Goal: Task Accomplishment & Management: Complete application form

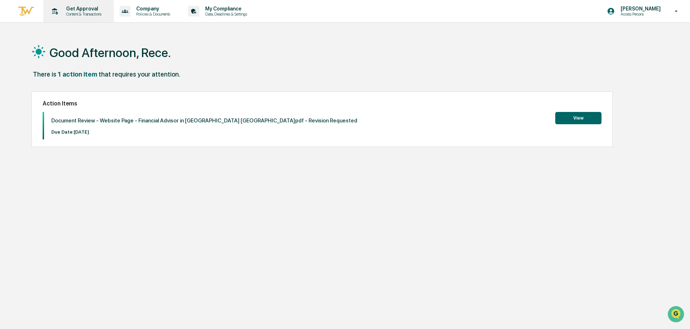
click at [76, 15] on p "Content & Transactions" at bounding box center [82, 14] width 45 height 5
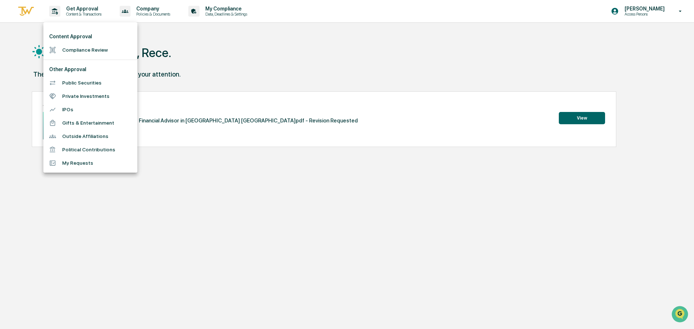
click at [90, 48] on li "Compliance Review" at bounding box center [90, 49] width 94 height 13
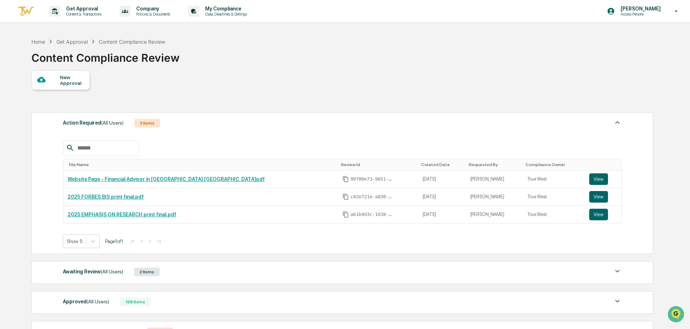
click at [221, 274] on div "Awaiting Review (All Users) 2 Items" at bounding box center [342, 272] width 559 height 10
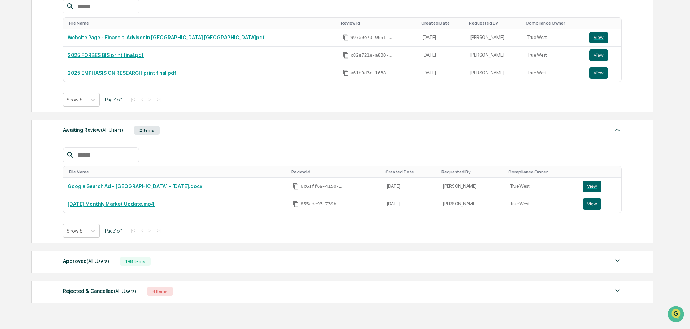
scroll to position [145, 0]
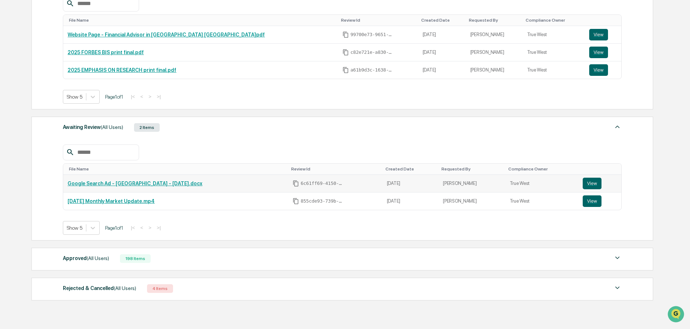
click at [184, 185] on div "Google Search Ad - [GEOGRAPHIC_DATA] - [DATE].docx" at bounding box center [176, 184] width 216 height 6
click at [608, 181] on link "View" at bounding box center [600, 184] width 34 height 12
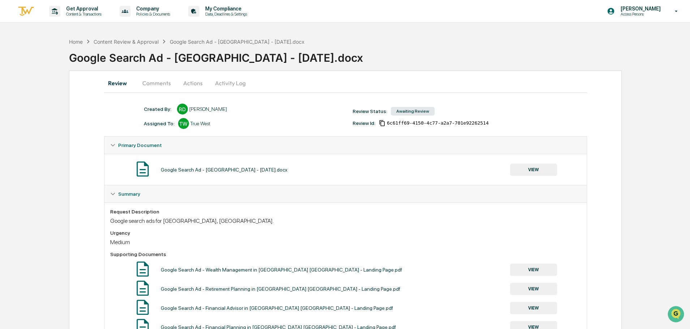
click at [543, 168] on button "VIEW" at bounding box center [533, 170] width 47 height 12
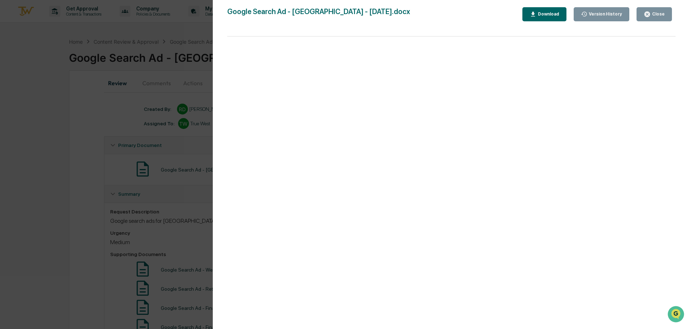
click at [651, 17] on icon "button" at bounding box center [647, 14] width 7 height 7
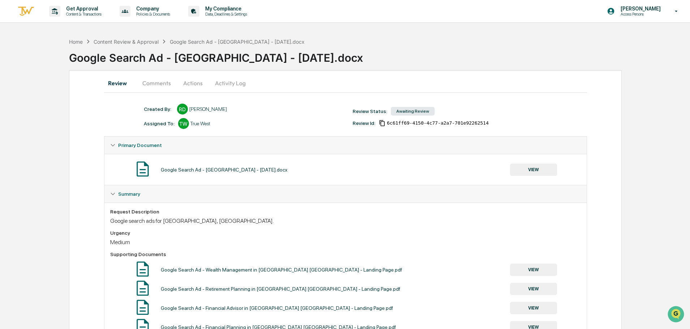
click at [162, 81] on button "Comments" at bounding box center [157, 82] width 40 height 17
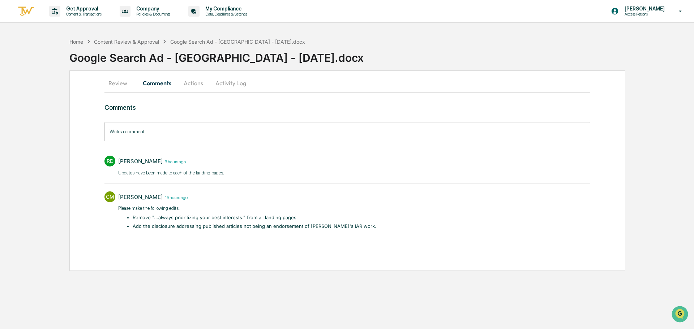
click at [193, 82] on button "Actions" at bounding box center [193, 82] width 33 height 17
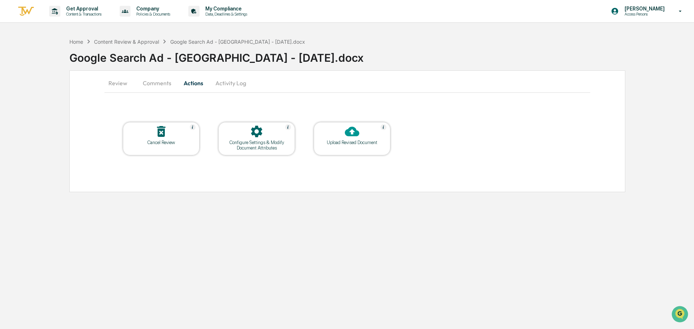
click at [242, 82] on button "Activity Log" at bounding box center [231, 82] width 42 height 17
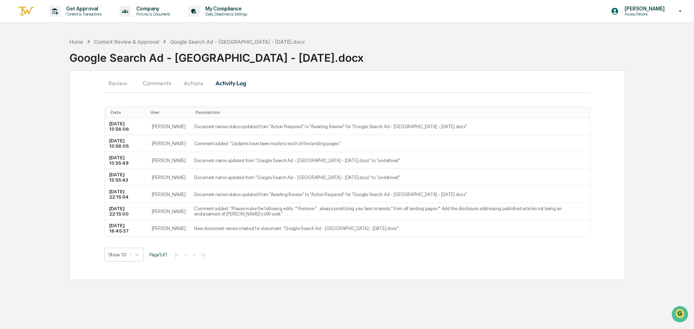
click at [201, 84] on button "Actions" at bounding box center [193, 82] width 33 height 17
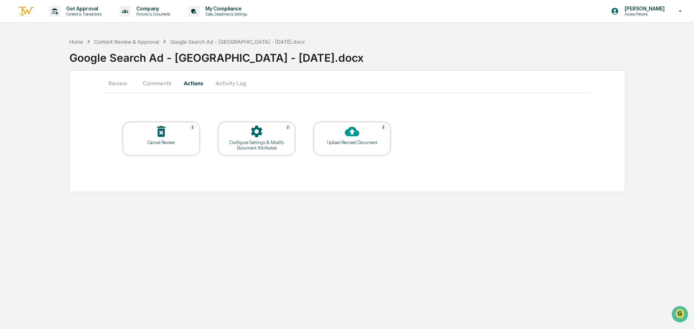
click at [279, 146] on div "Configure Settings & Modify Document Attributes" at bounding box center [256, 145] width 65 height 11
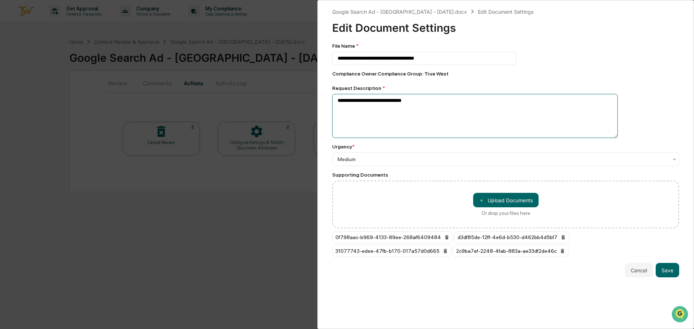
click at [415, 105] on textarea "**********" at bounding box center [475, 116] width 286 height 44
click at [248, 44] on div "**********" at bounding box center [347, 164] width 694 height 329
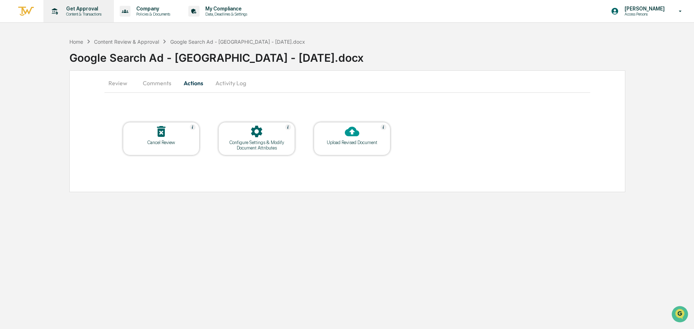
click at [84, 12] on p "Content & Transactions" at bounding box center [82, 14] width 45 height 5
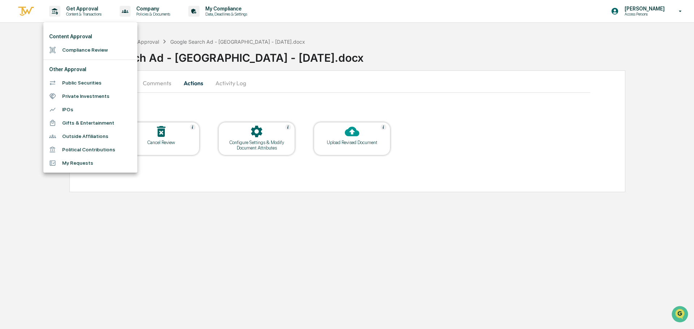
click at [87, 50] on li "Compliance Review" at bounding box center [90, 49] width 94 height 13
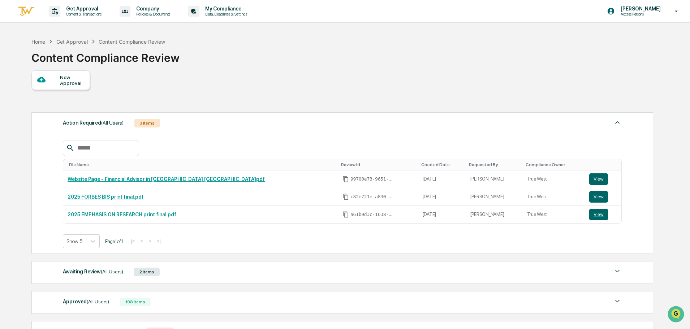
click at [65, 82] on div "New Approval" at bounding box center [72, 80] width 24 height 12
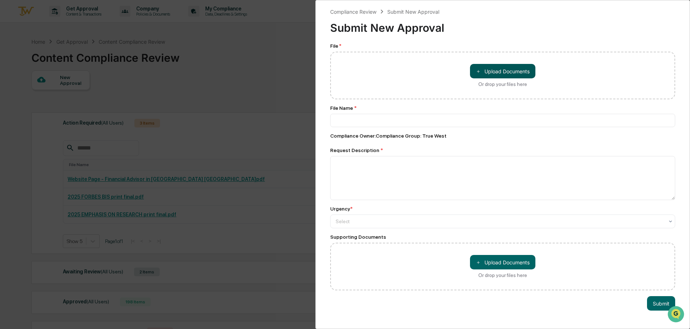
click at [513, 70] on button "＋ Upload Documents" at bounding box center [502, 71] width 65 height 14
type input "**********"
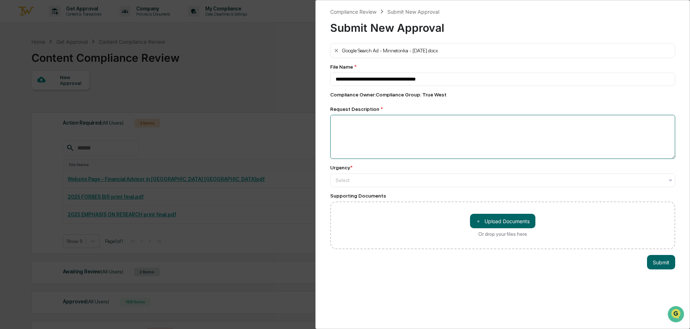
click at [388, 126] on textarea at bounding box center [502, 137] width 345 height 44
paste textarea "**********"
drag, startPoint x: 385, startPoint y: 123, endPoint x: 404, endPoint y: 123, distance: 18.8
click at [404, 123] on textarea "**********" at bounding box center [501, 137] width 342 height 44
type textarea "**********"
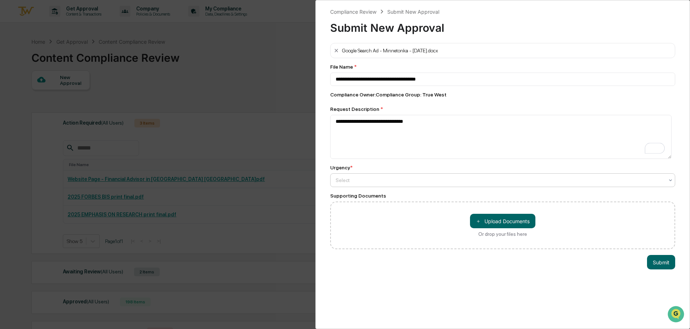
click at [375, 185] on div "Select" at bounding box center [500, 180] width 336 height 10
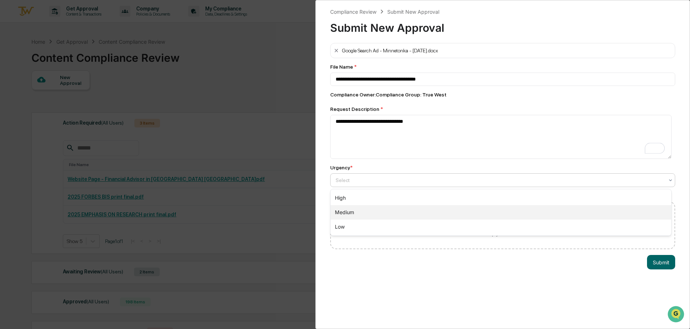
click at [371, 209] on div "Medium" at bounding box center [501, 212] width 341 height 14
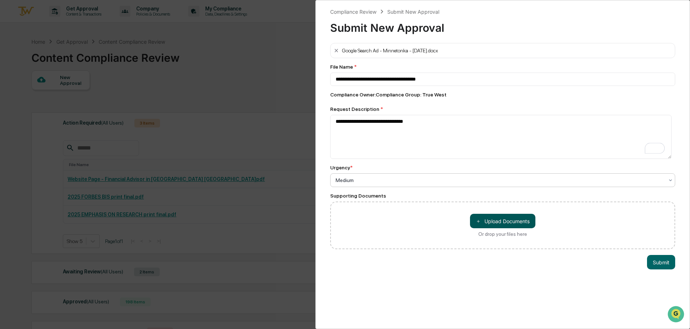
click at [481, 216] on button "＋ Upload Documents" at bounding box center [502, 221] width 65 height 14
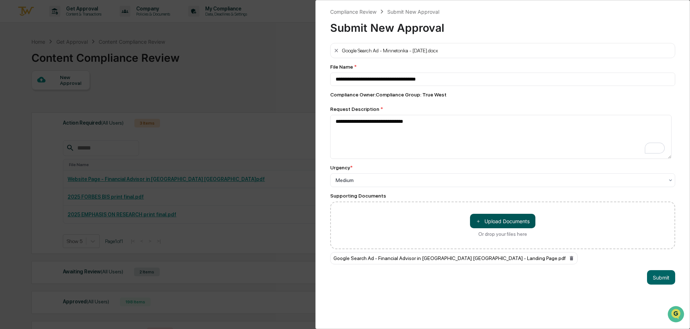
click at [508, 220] on button "＋ Upload Documents" at bounding box center [502, 221] width 65 height 14
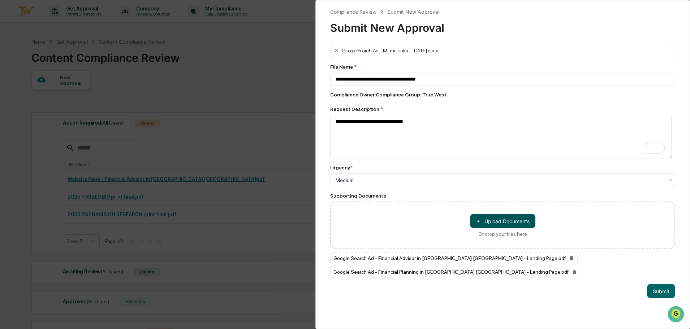
click at [515, 220] on button "＋ Upload Documents" at bounding box center [502, 221] width 65 height 14
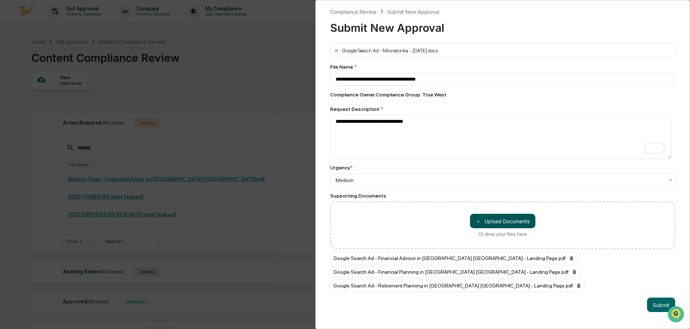
click at [528, 224] on button "＋ Upload Documents" at bounding box center [502, 221] width 65 height 14
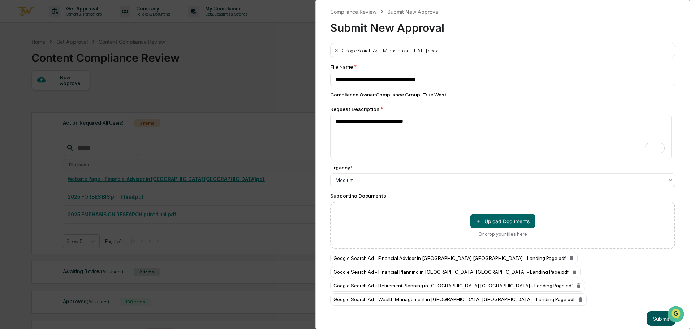
click at [652, 316] on button "Submit" at bounding box center [661, 319] width 28 height 14
click at [654, 318] on button "Submit" at bounding box center [661, 319] width 28 height 14
